Goal: Information Seeking & Learning: Learn about a topic

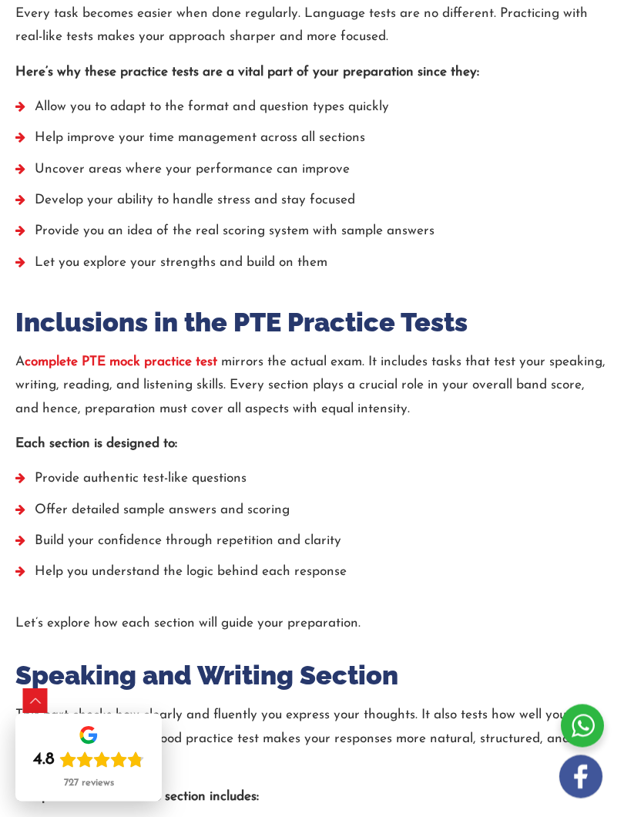
scroll to position [1466, 0]
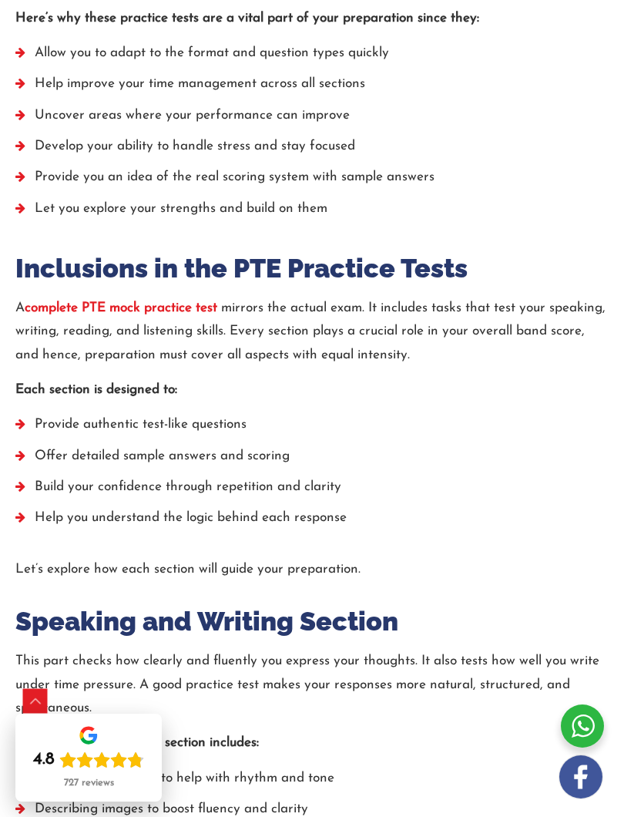
click at [200, 307] on strong "complete PTE mock practice test" at bounding box center [121, 307] width 193 height 13
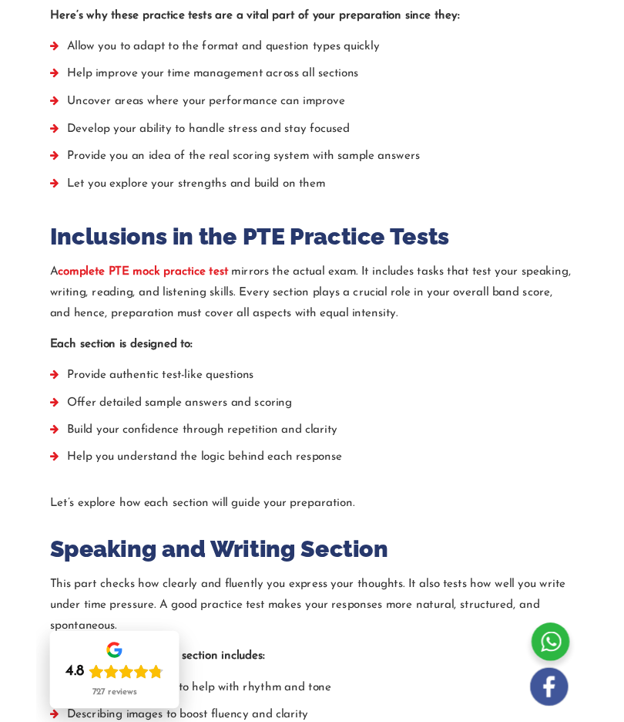
scroll to position [1519, 0]
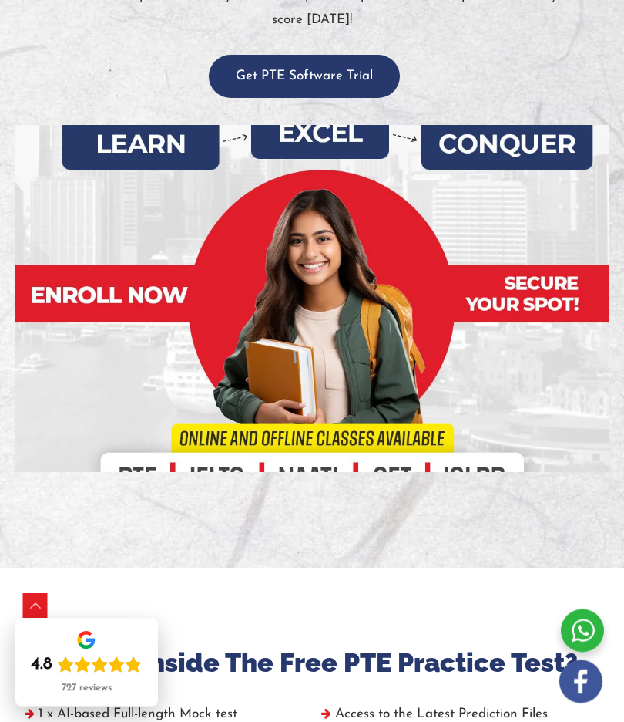
scroll to position [302, 0]
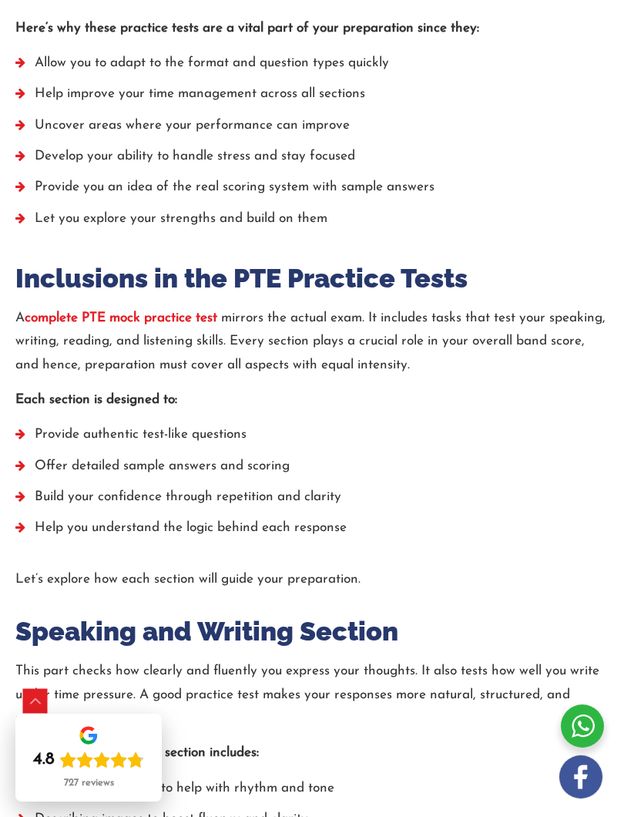
scroll to position [1504, 0]
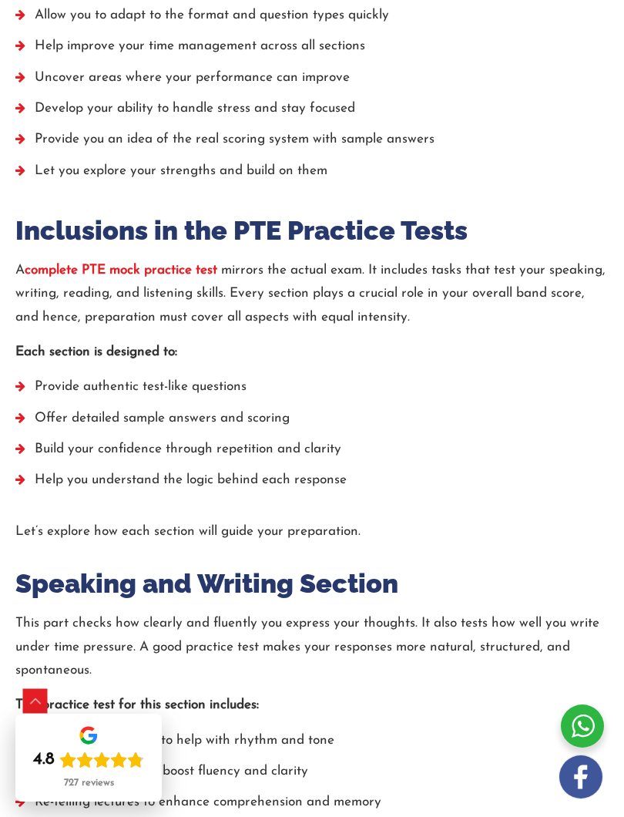
click at [178, 271] on strong "complete PTE mock practice test" at bounding box center [121, 270] width 193 height 13
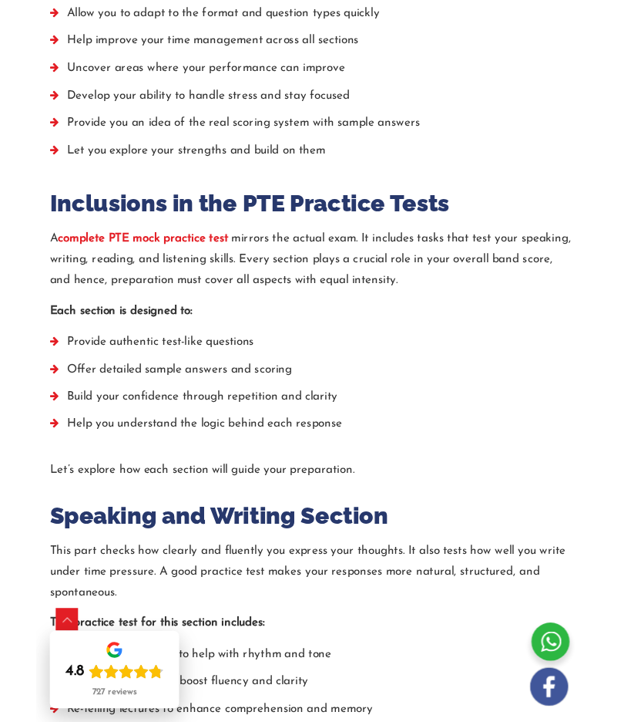
scroll to position [1503, 0]
